Goal: Information Seeking & Learning: Check status

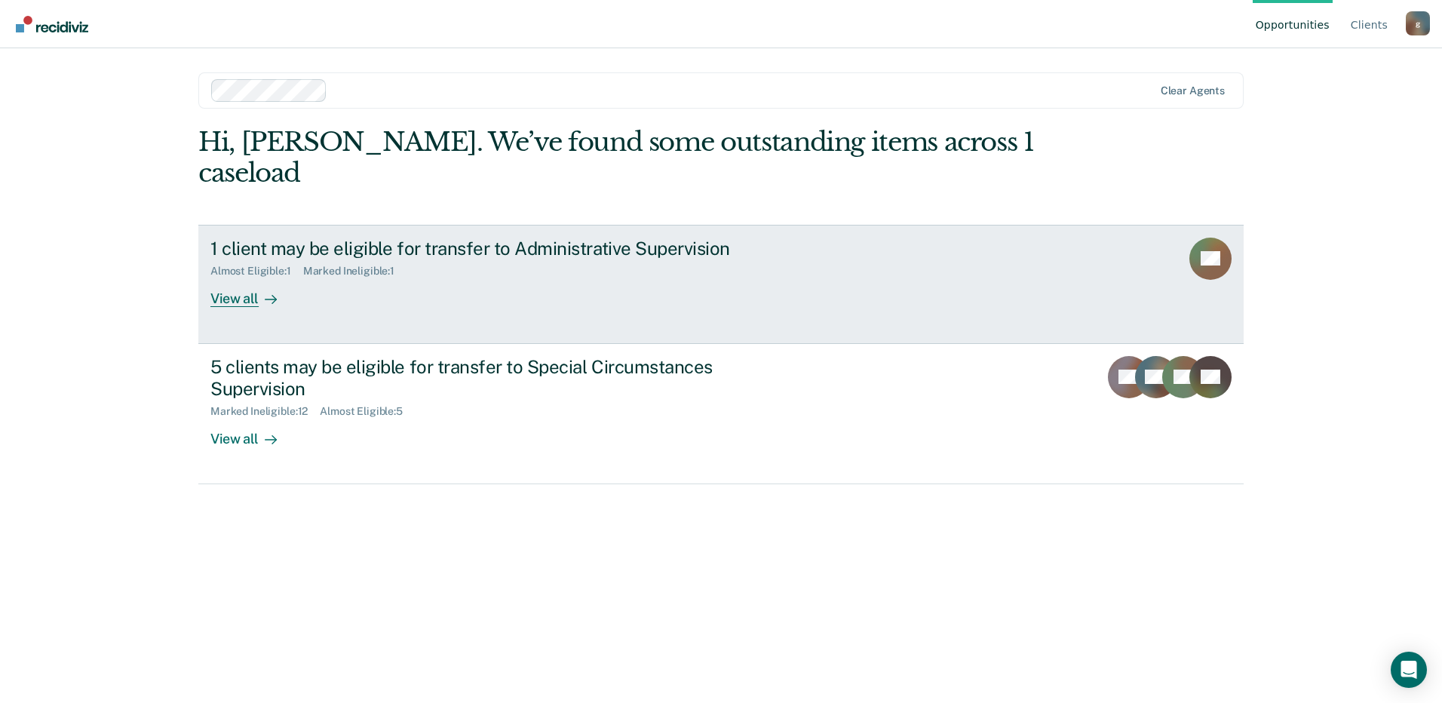
click at [348, 238] on div "1 client may be eligible for transfer to Administrative Supervision" at bounding box center [474, 249] width 529 height 22
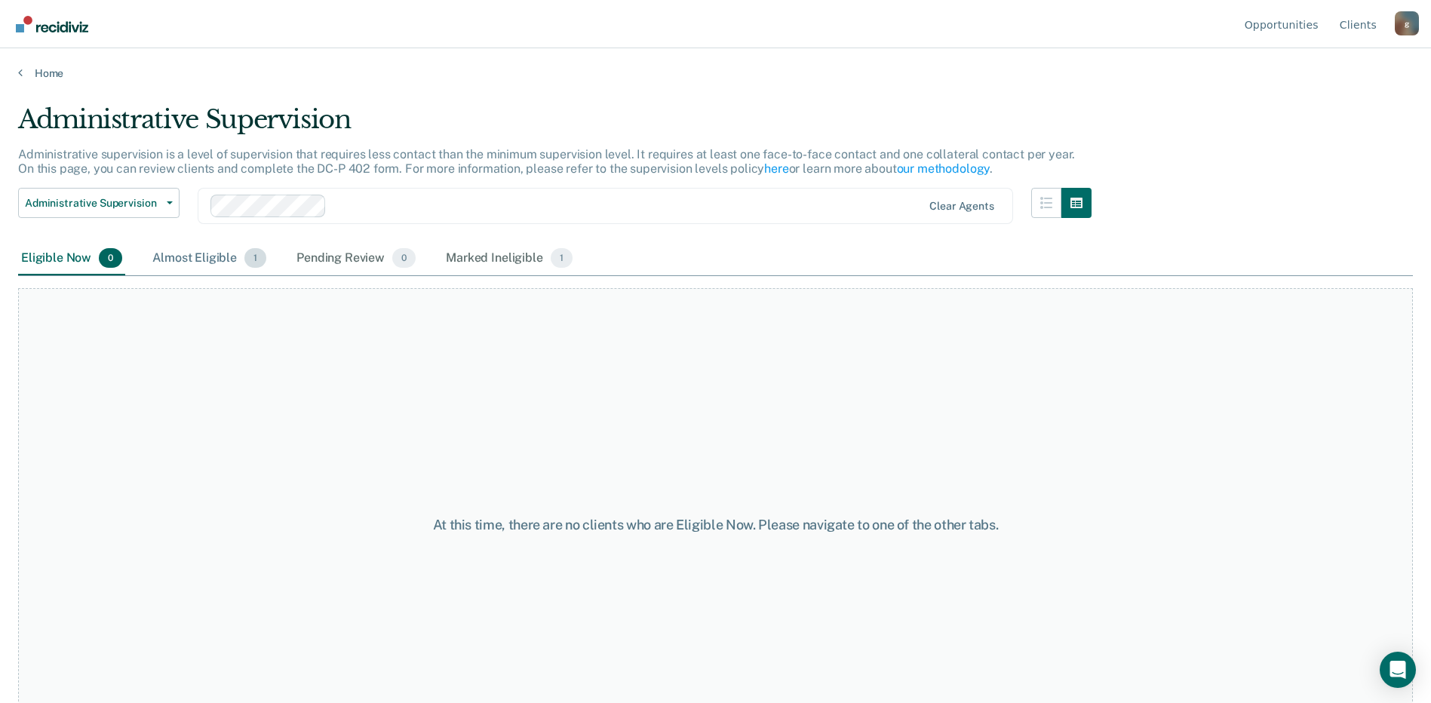
click at [181, 250] on div "Almost Eligible 1" at bounding box center [209, 258] width 120 height 33
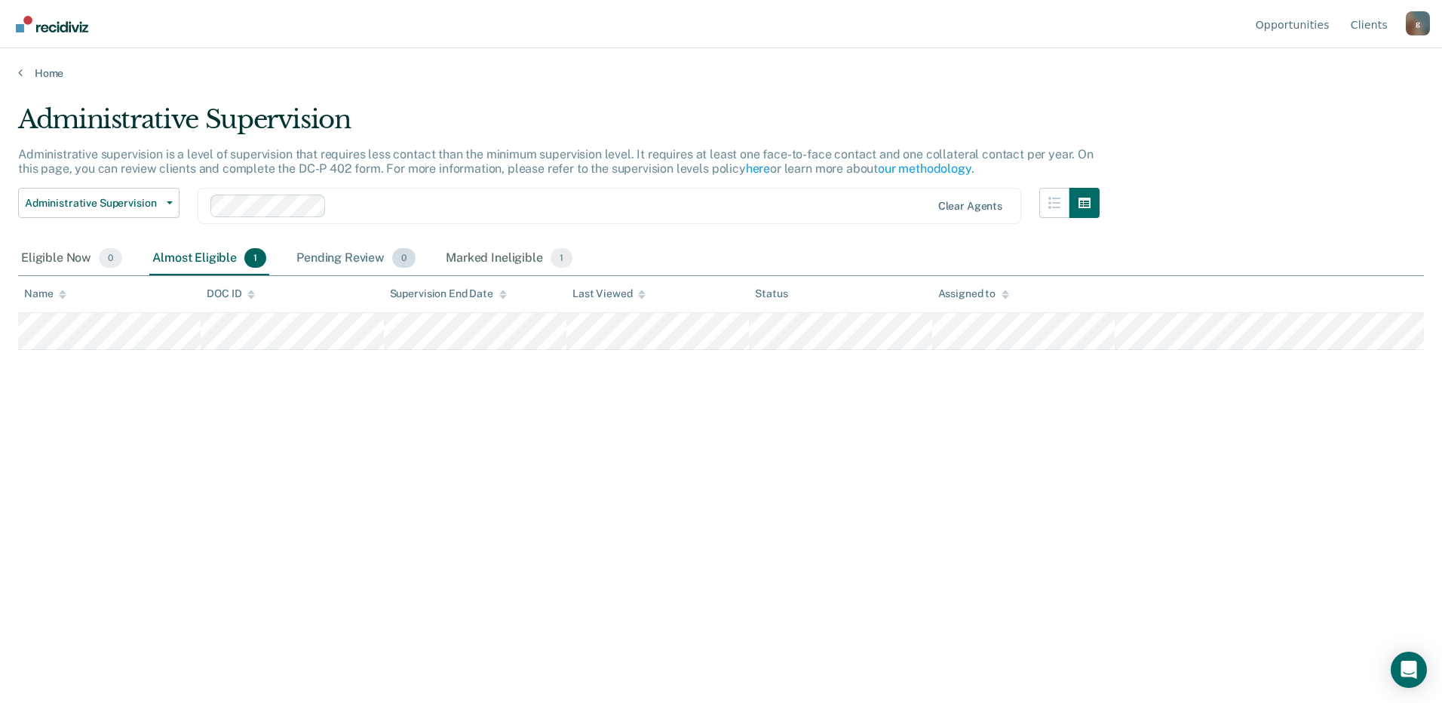
click at [336, 256] on div "Pending Review 0" at bounding box center [355, 258] width 125 height 33
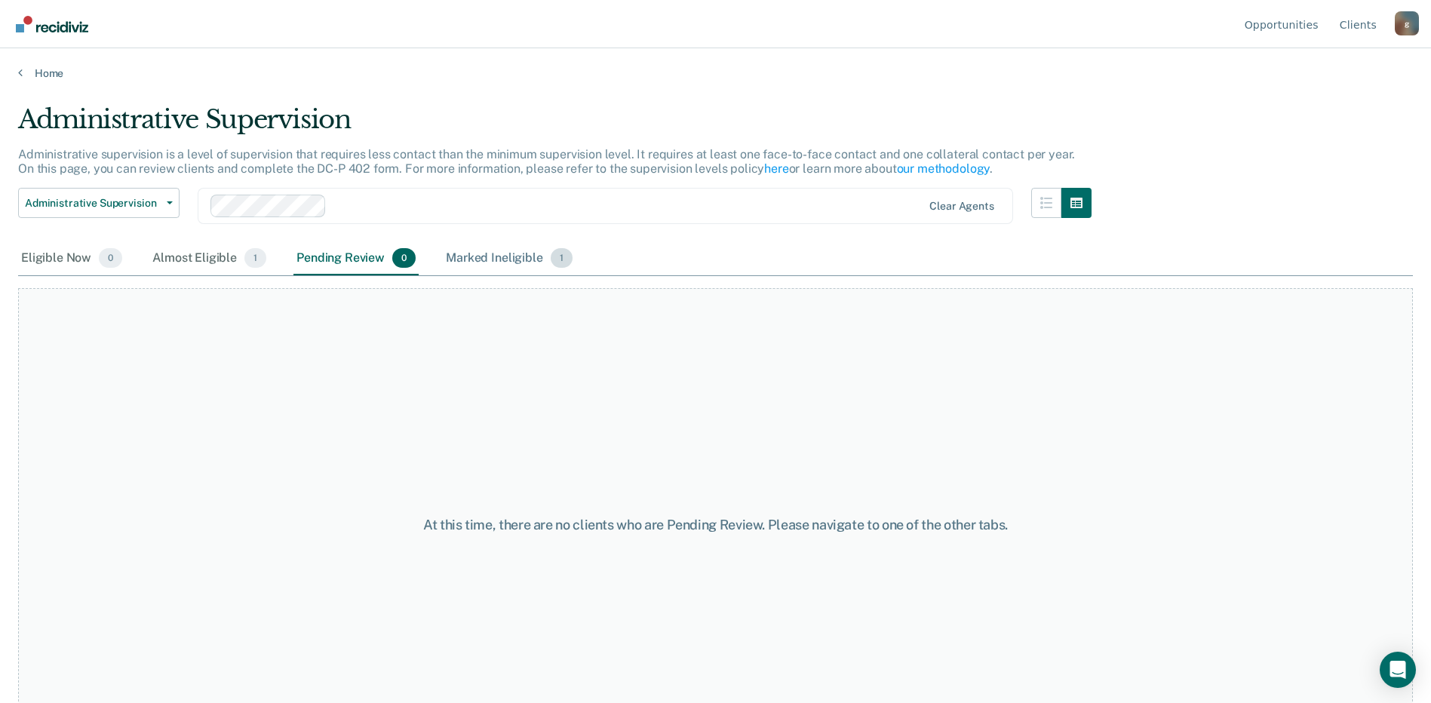
click at [458, 258] on div "Marked Ineligible 1" at bounding box center [509, 258] width 133 height 33
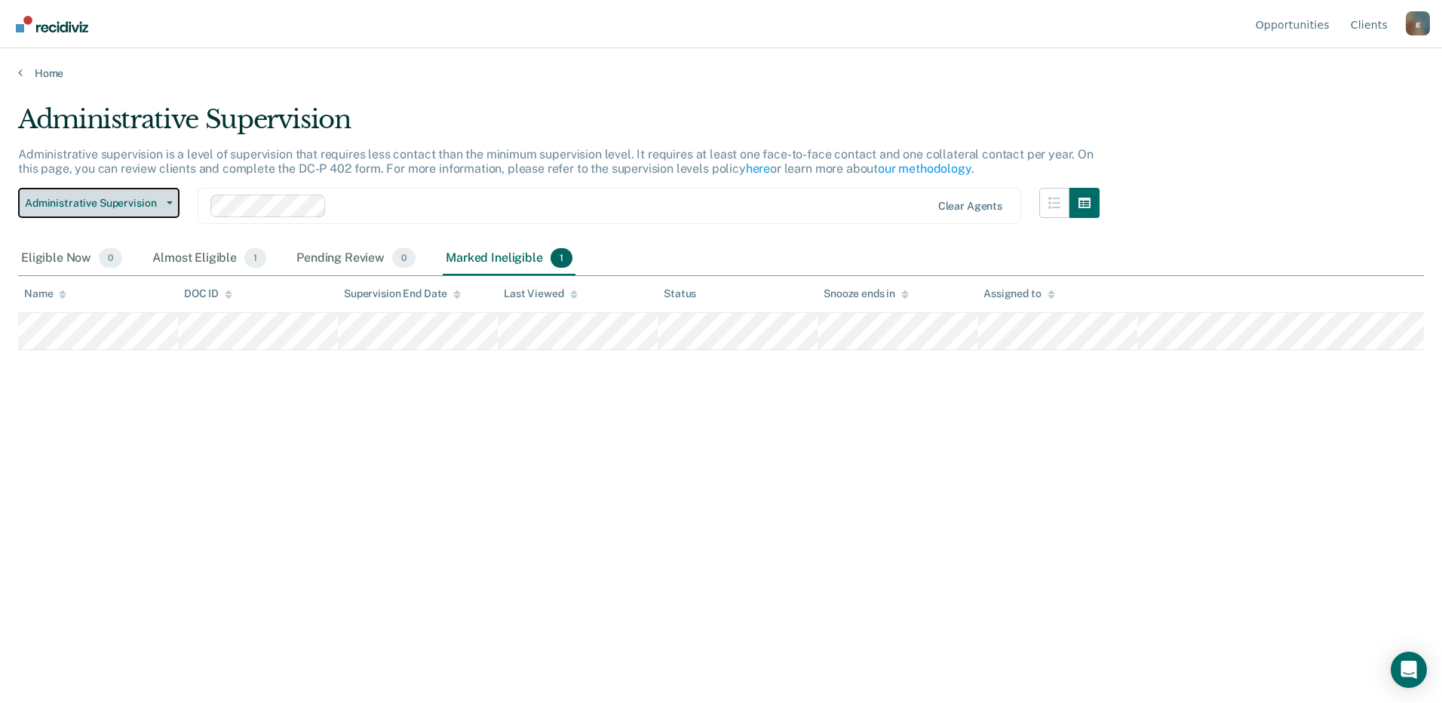
click at [145, 202] on span "Administrative Supervision" at bounding box center [93, 203] width 136 height 13
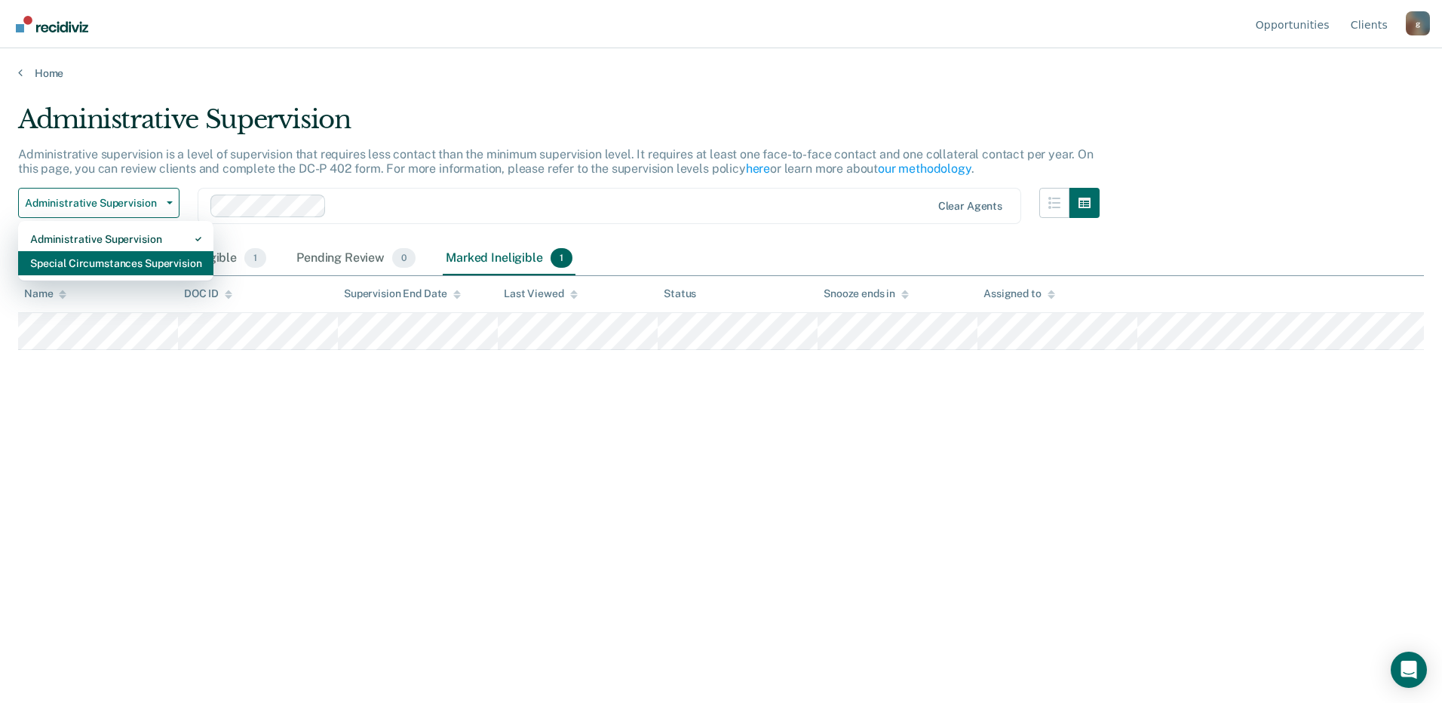
click at [89, 256] on div "Special Circumstances Supervision" at bounding box center [115, 263] width 171 height 24
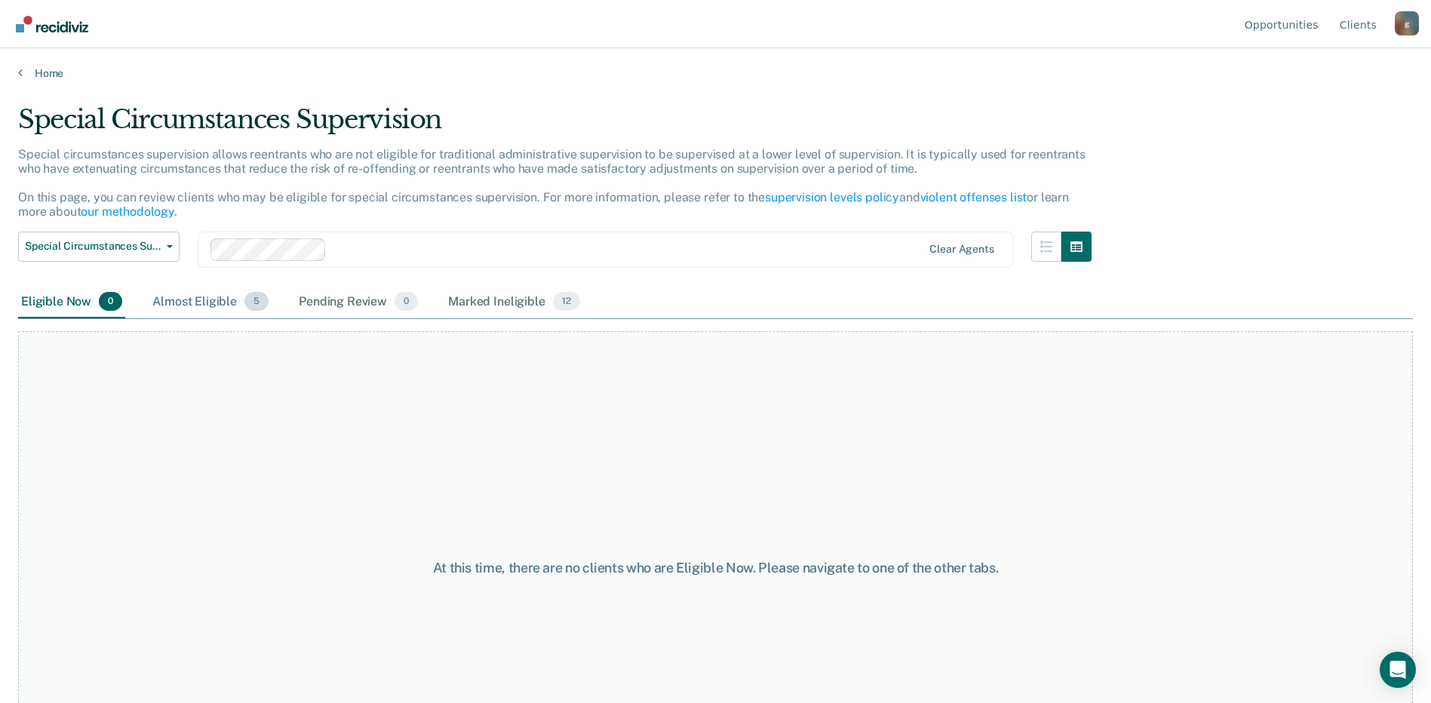
click at [156, 300] on div "Almost Eligible 5" at bounding box center [210, 302] width 122 height 33
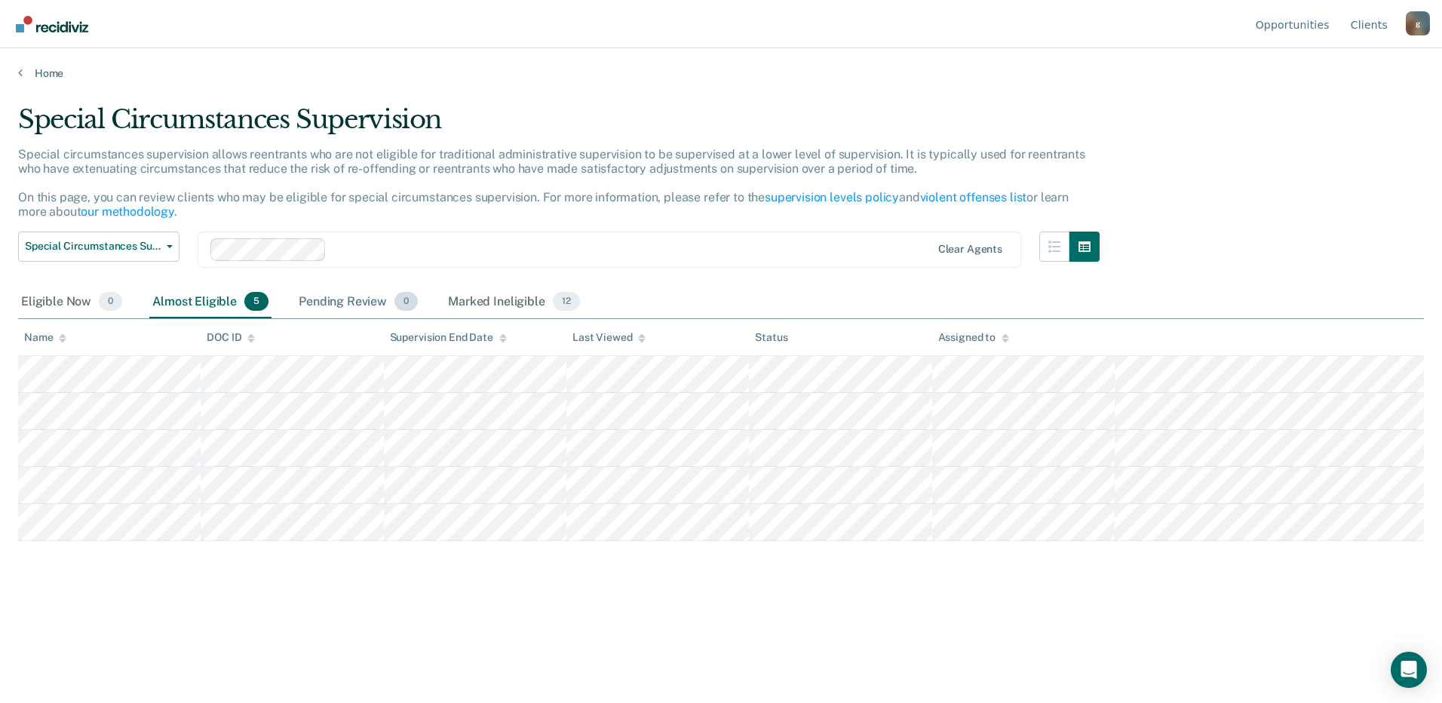
click at [348, 301] on div "Pending Review 0" at bounding box center [358, 302] width 125 height 33
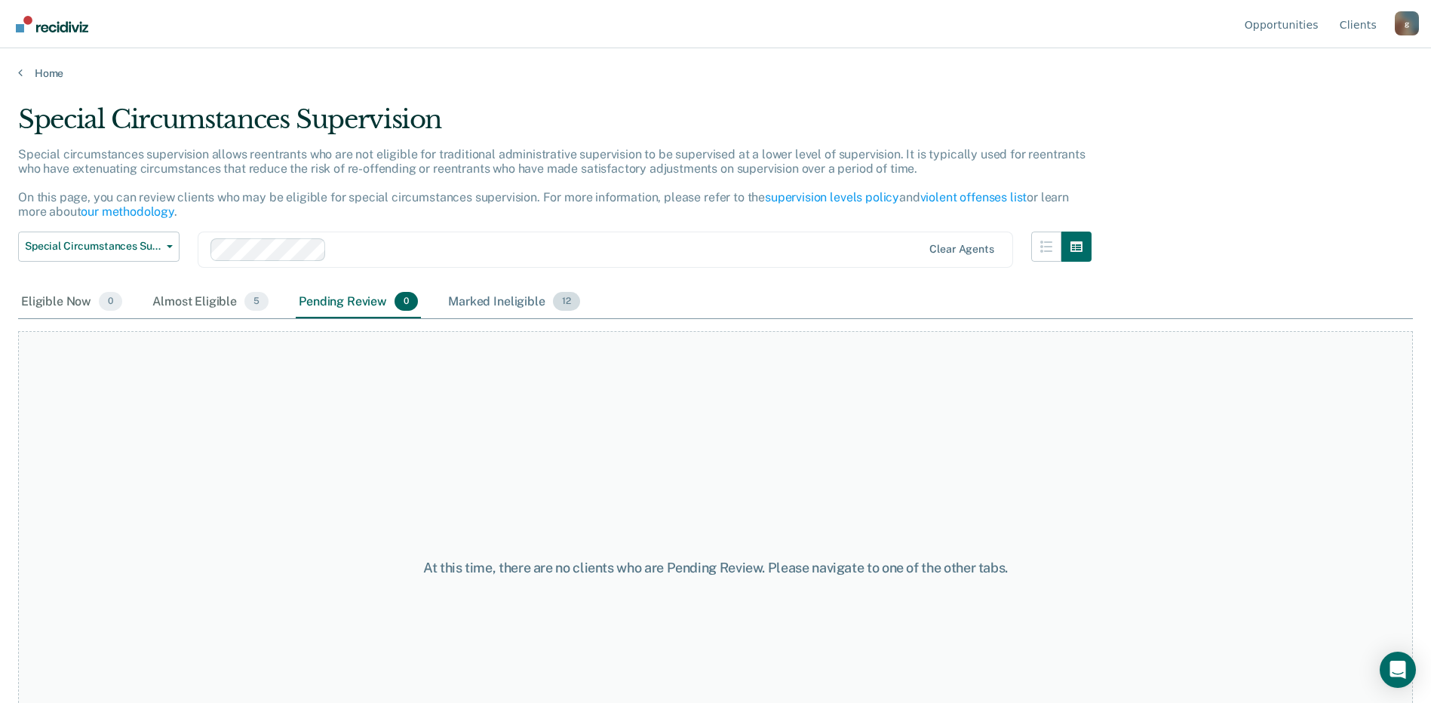
click at [460, 302] on div "Marked Ineligible 12" at bounding box center [513, 302] width 137 height 33
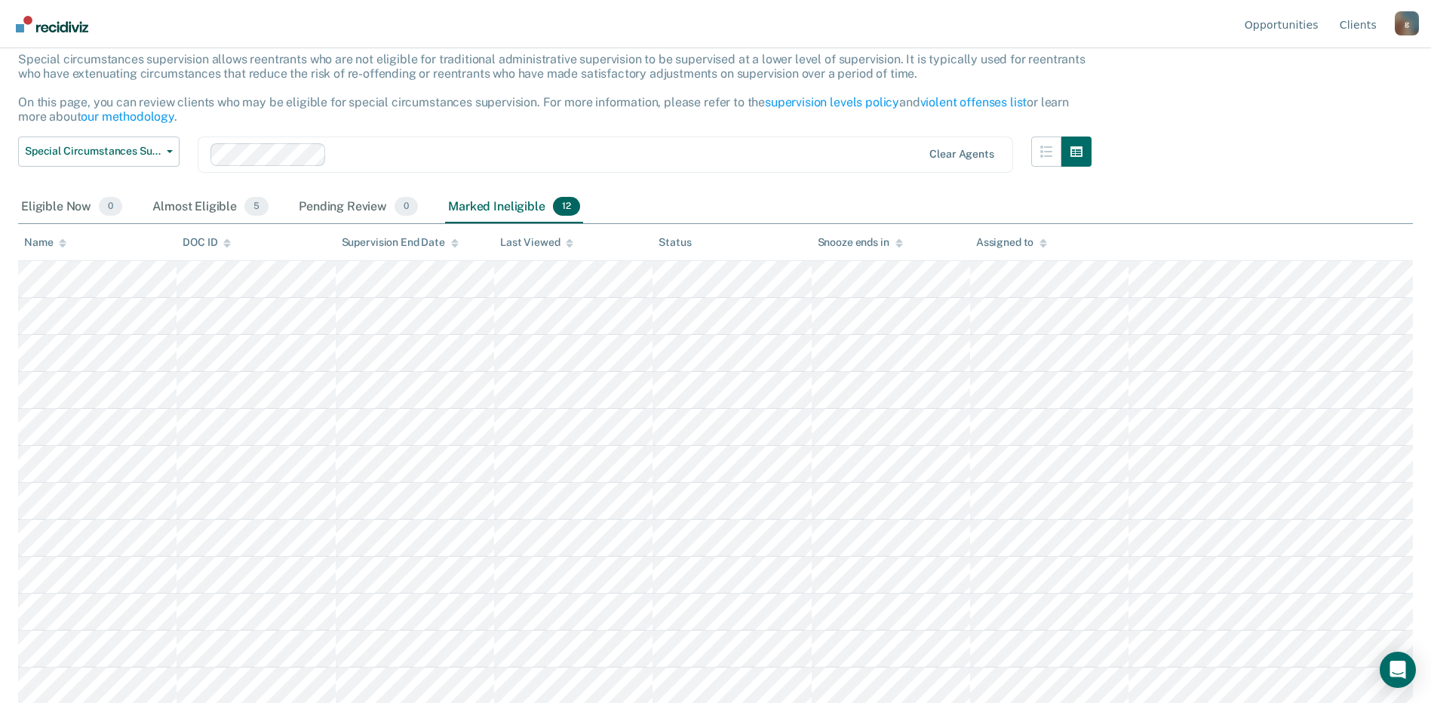
scroll to position [97, 0]
click at [198, 210] on div "Almost Eligible 5" at bounding box center [210, 205] width 122 height 33
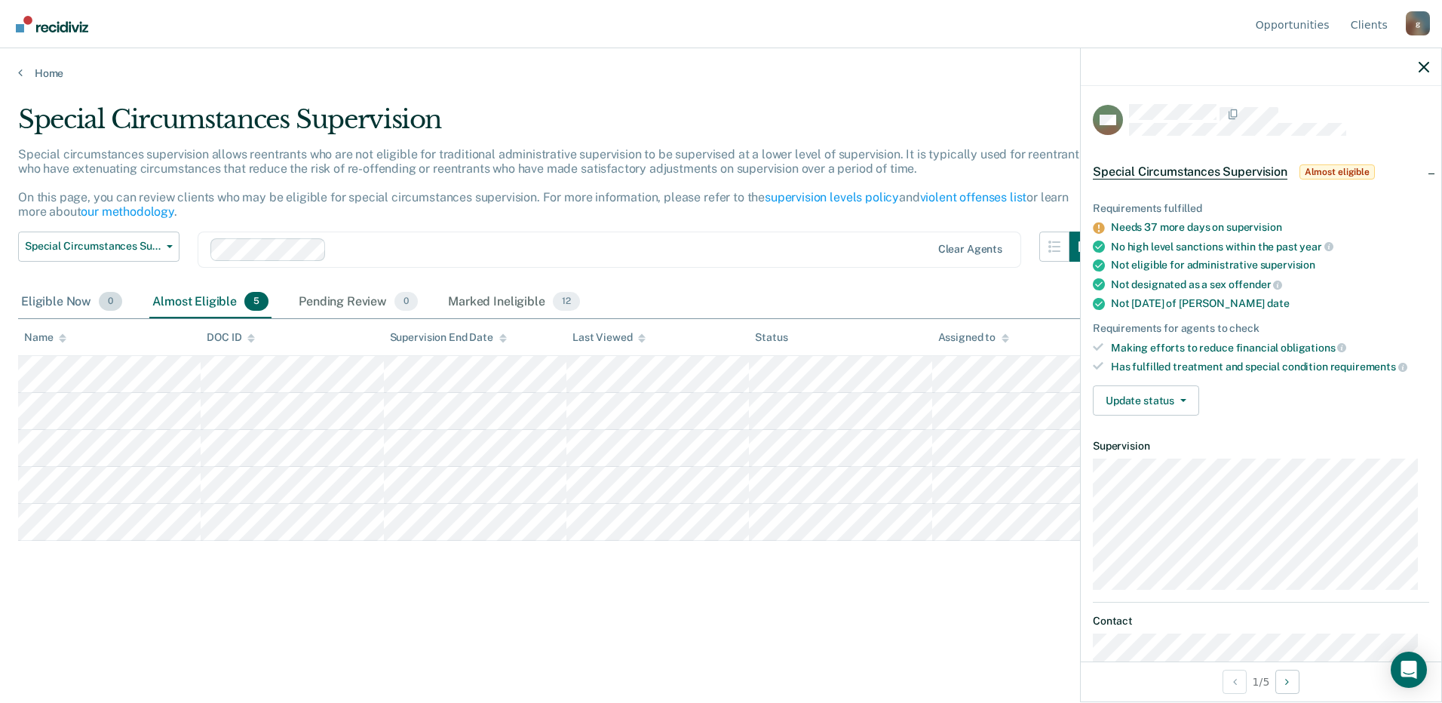
click at [66, 302] on div "Eligible Now 0" at bounding box center [71, 302] width 107 height 33
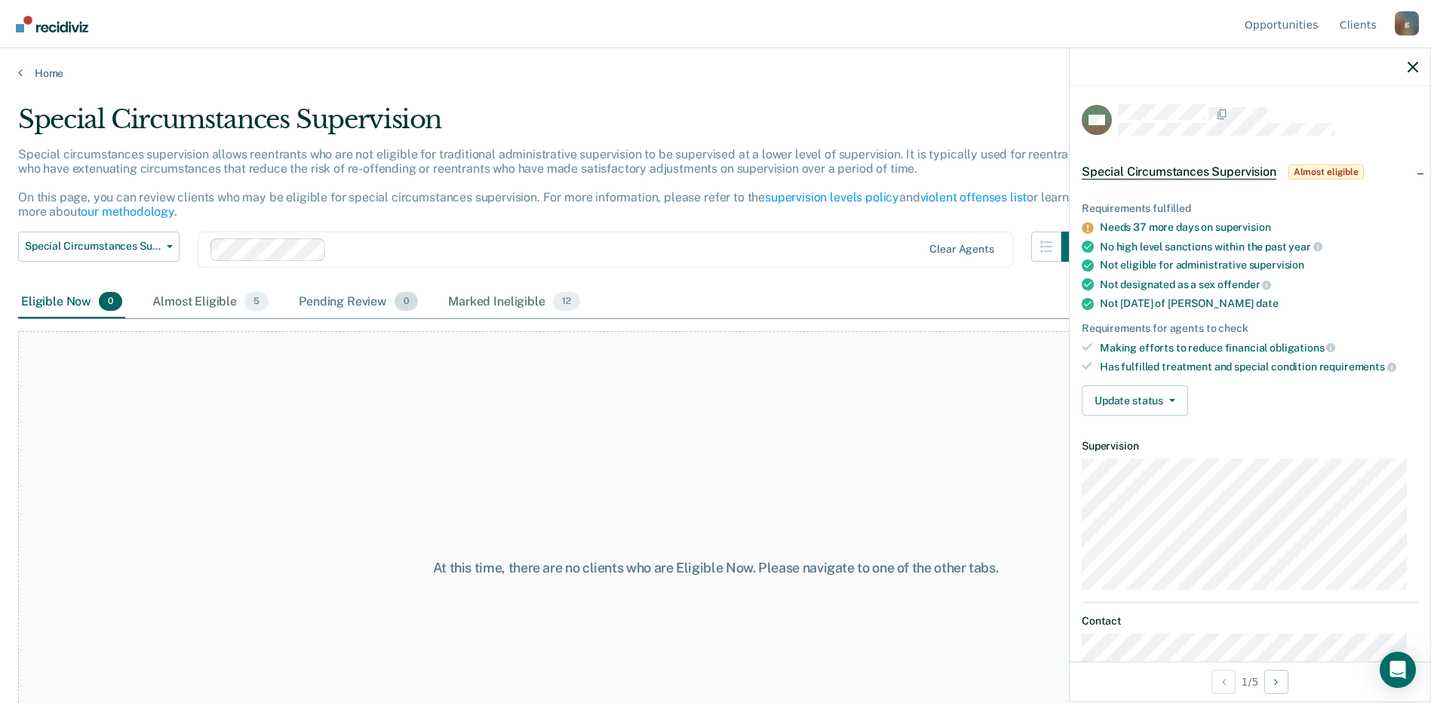
click at [343, 306] on div "Pending Review 0" at bounding box center [358, 302] width 125 height 33
click at [480, 301] on div "Marked Ineligible 12" at bounding box center [513, 302] width 137 height 33
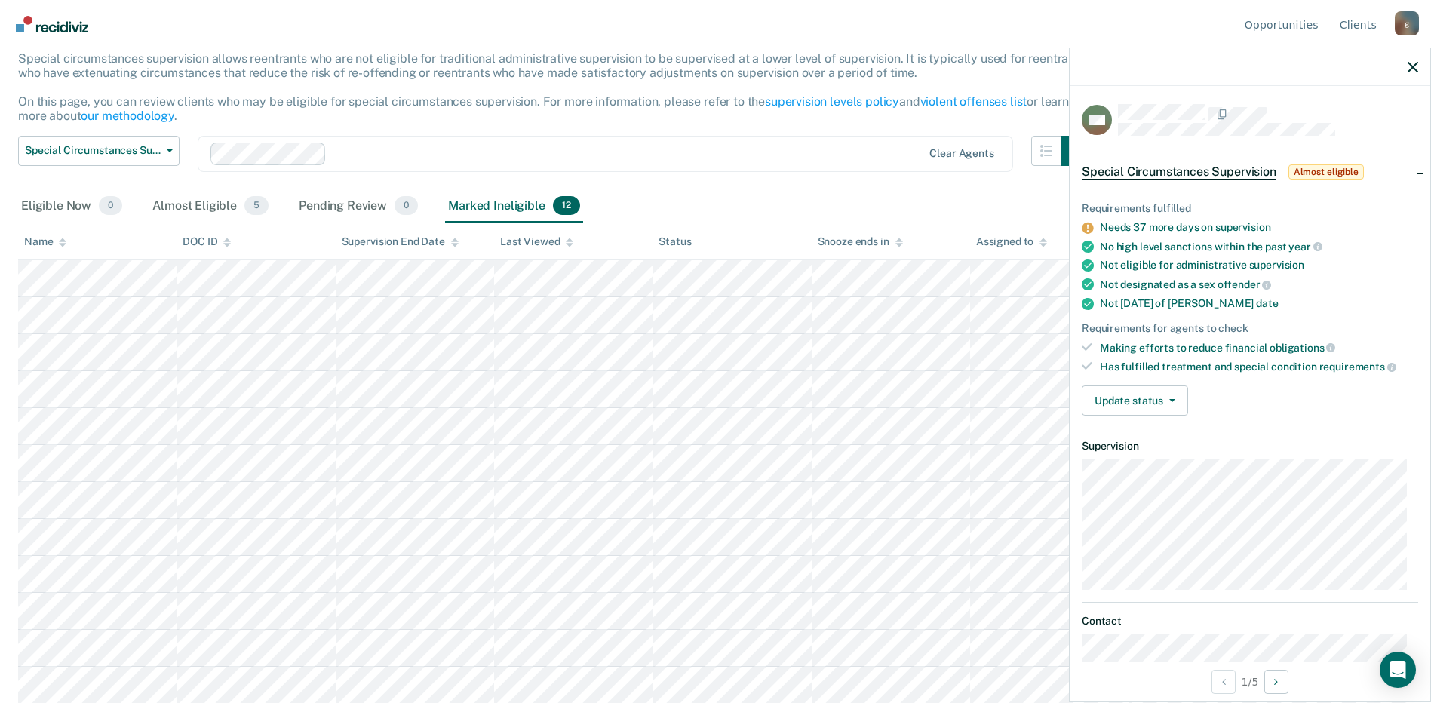
scroll to position [97, 0]
